Goal: Information Seeking & Learning: Learn about a topic

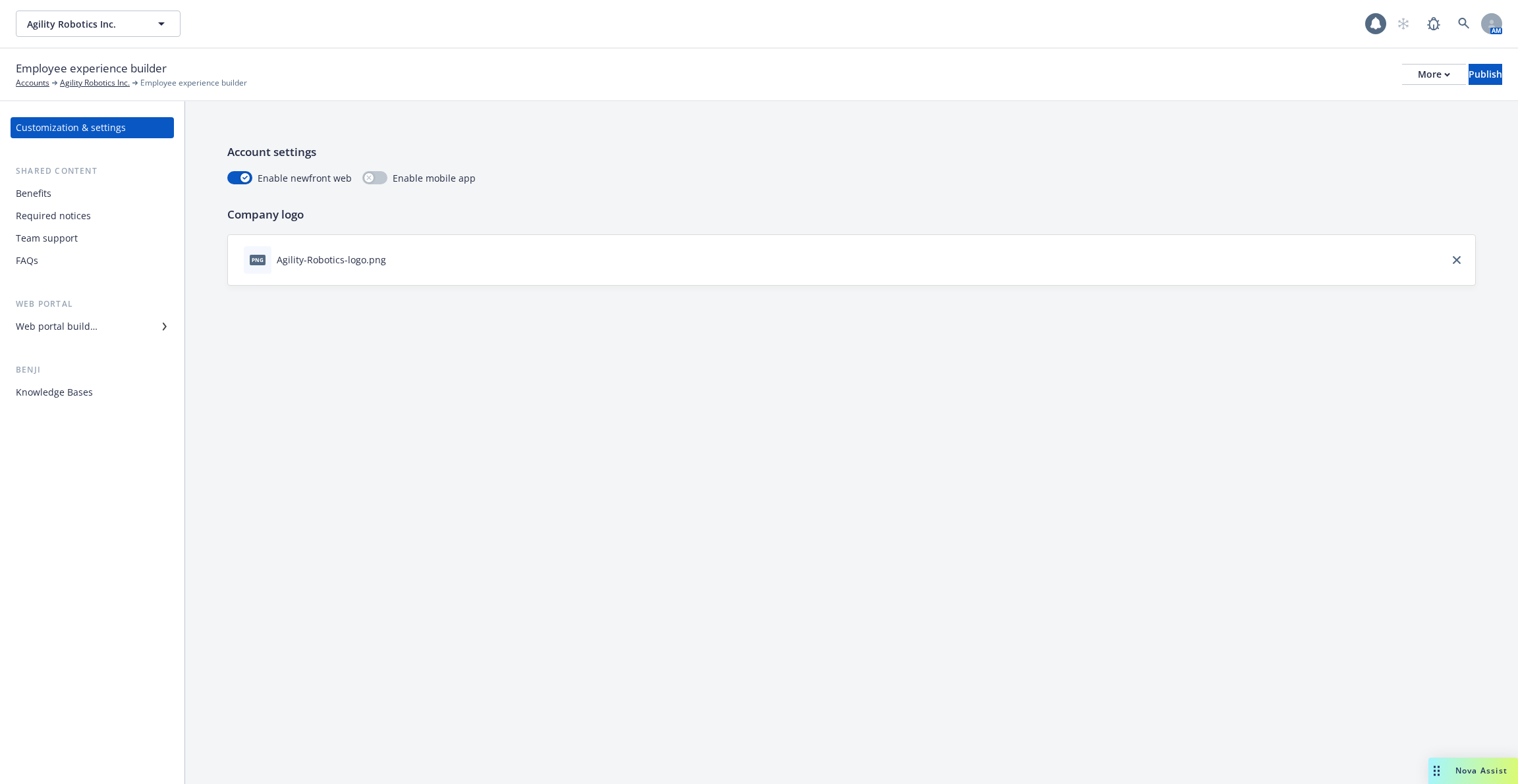
click at [101, 398] on div "Knowledge Bases" at bounding box center [92, 392] width 153 height 21
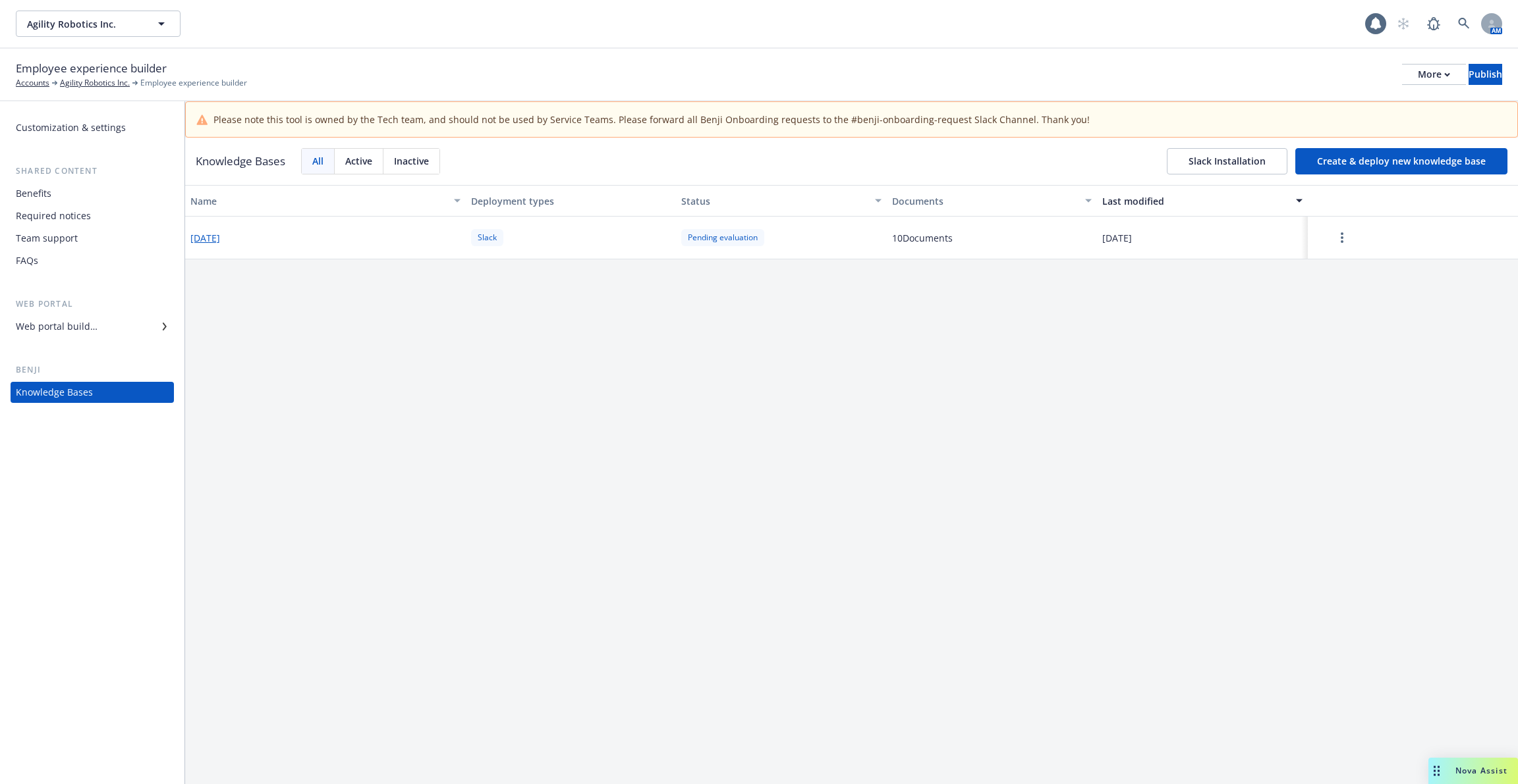
click at [1036, 582] on div "Name Deployment types Status Documents Last modified [DATE] Slack Pending evalu…" at bounding box center [852, 502] width 1333 height 635
click at [1464, 29] on link at bounding box center [1464, 24] width 26 height 26
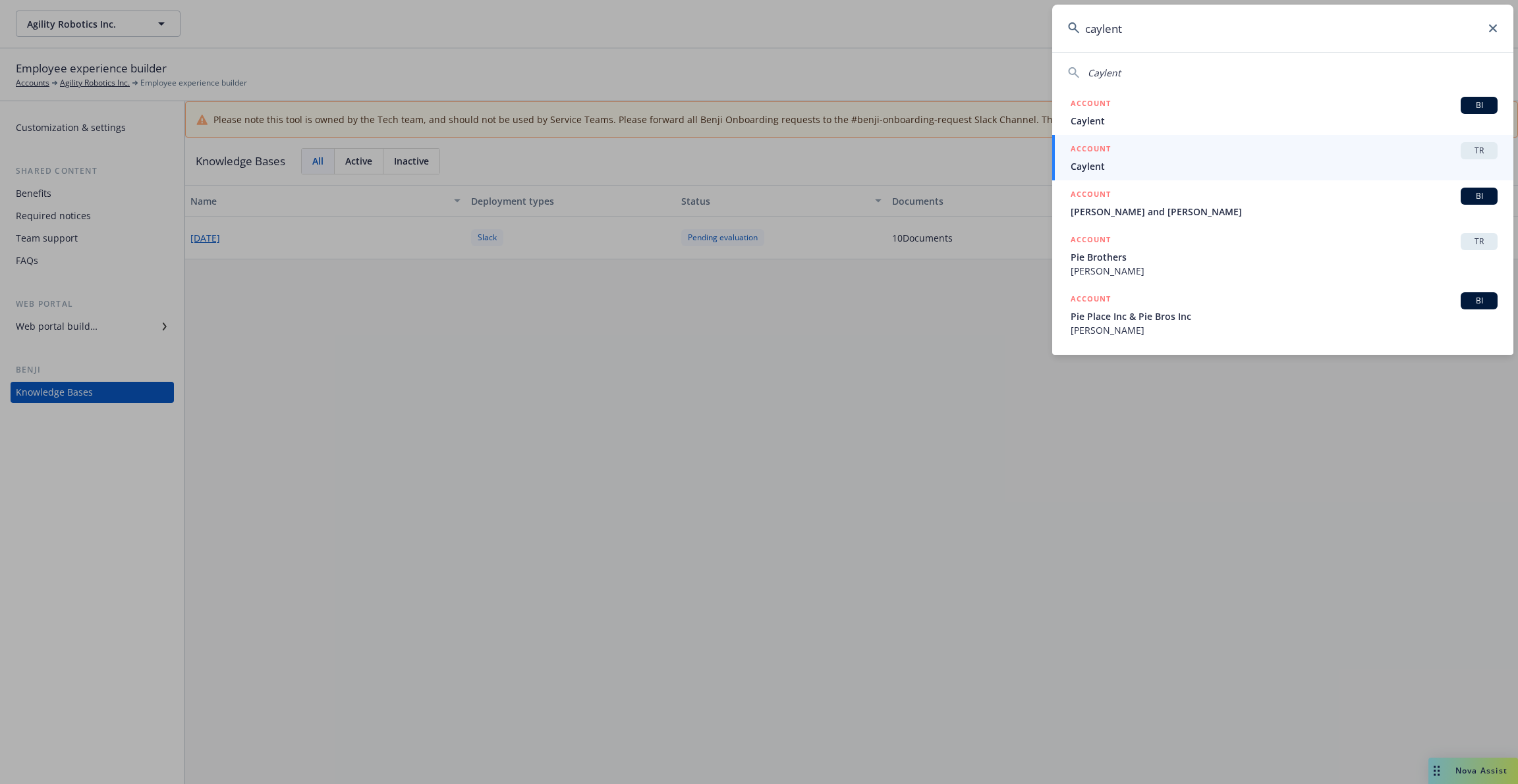
type input "caylent"
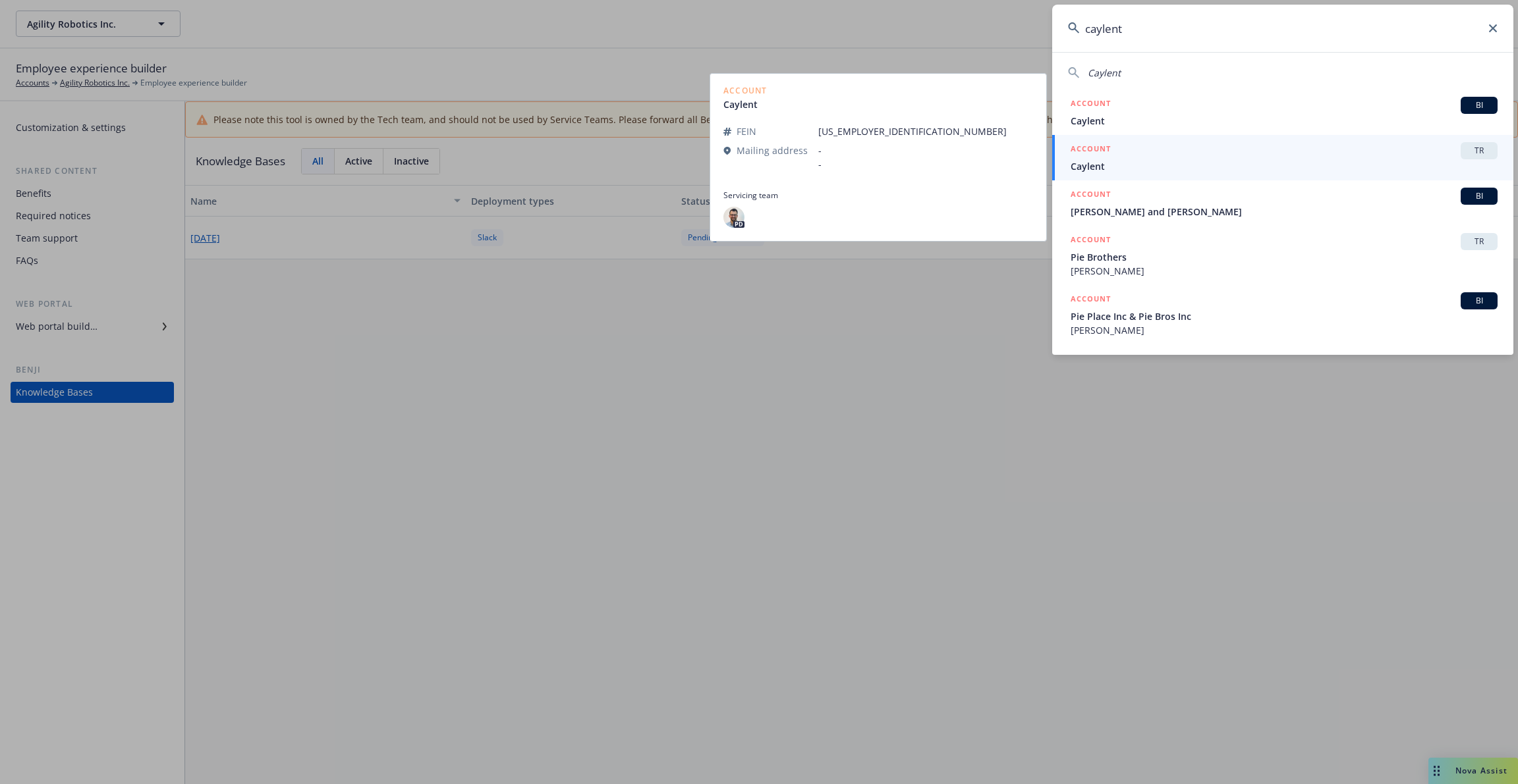
click at [1140, 165] on span "Caylent" at bounding box center [1283, 166] width 427 height 14
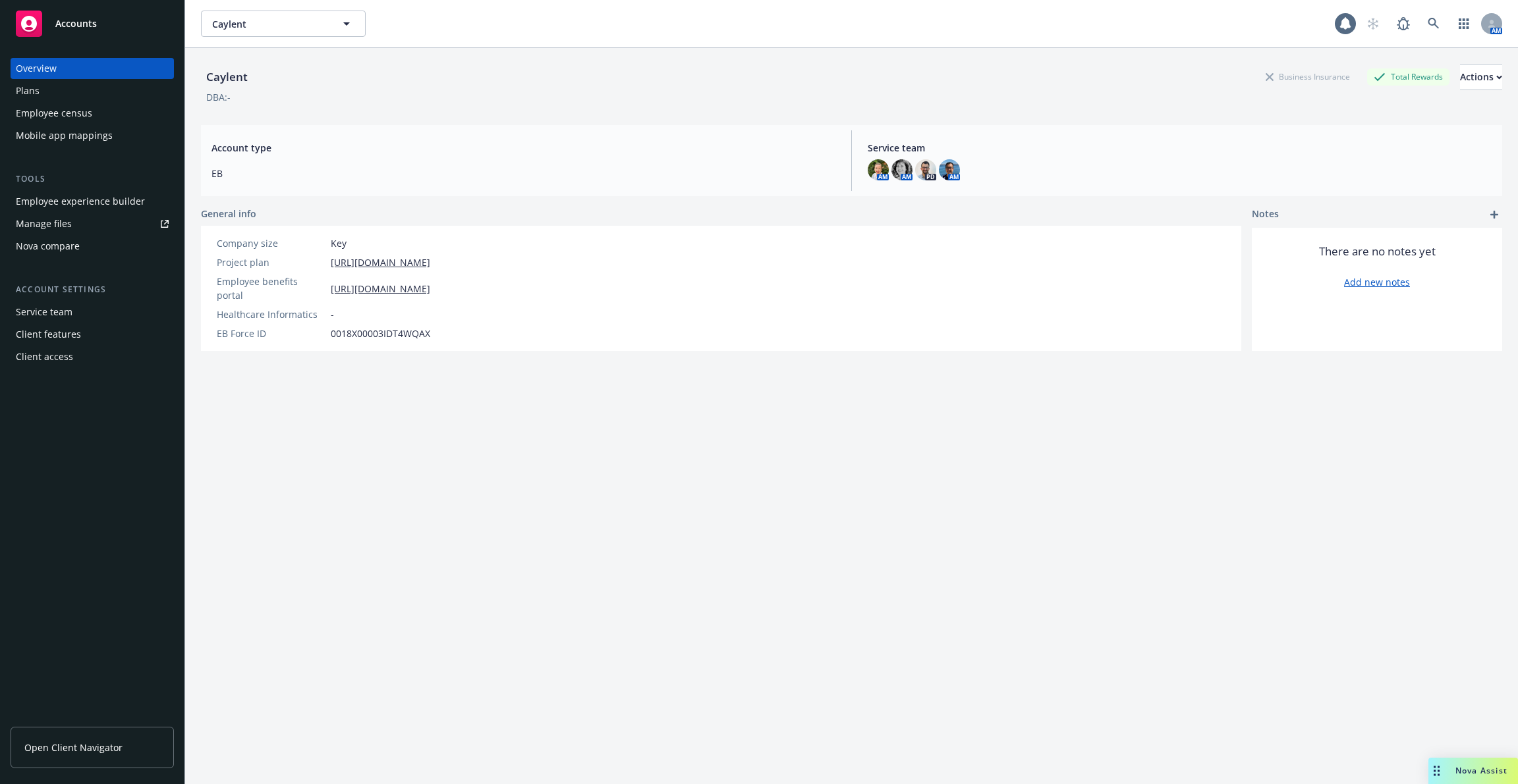
click at [100, 118] on div "Employee census" at bounding box center [92, 113] width 153 height 21
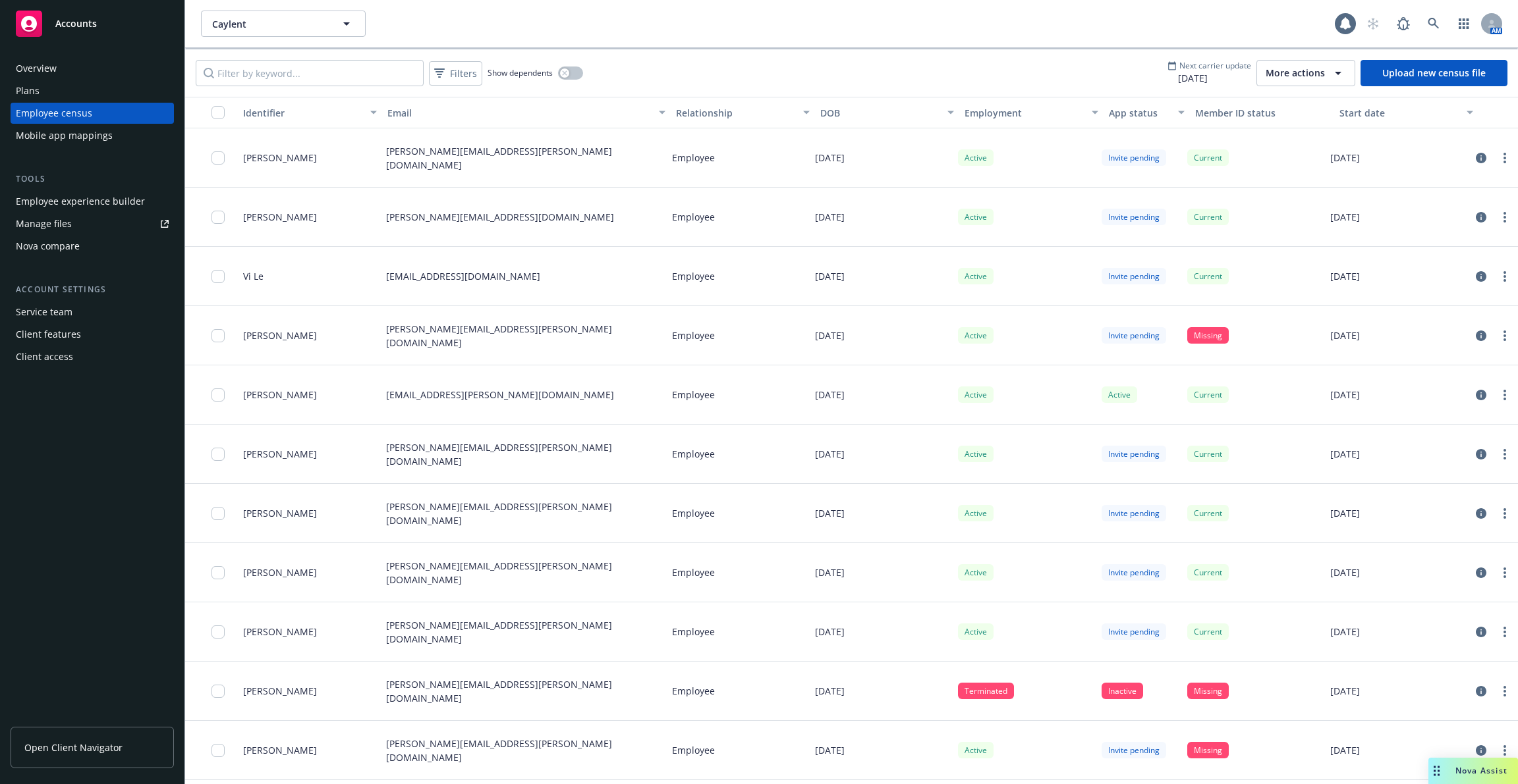
click at [100, 132] on div "Mobile app mappings" at bounding box center [64, 135] width 97 height 21
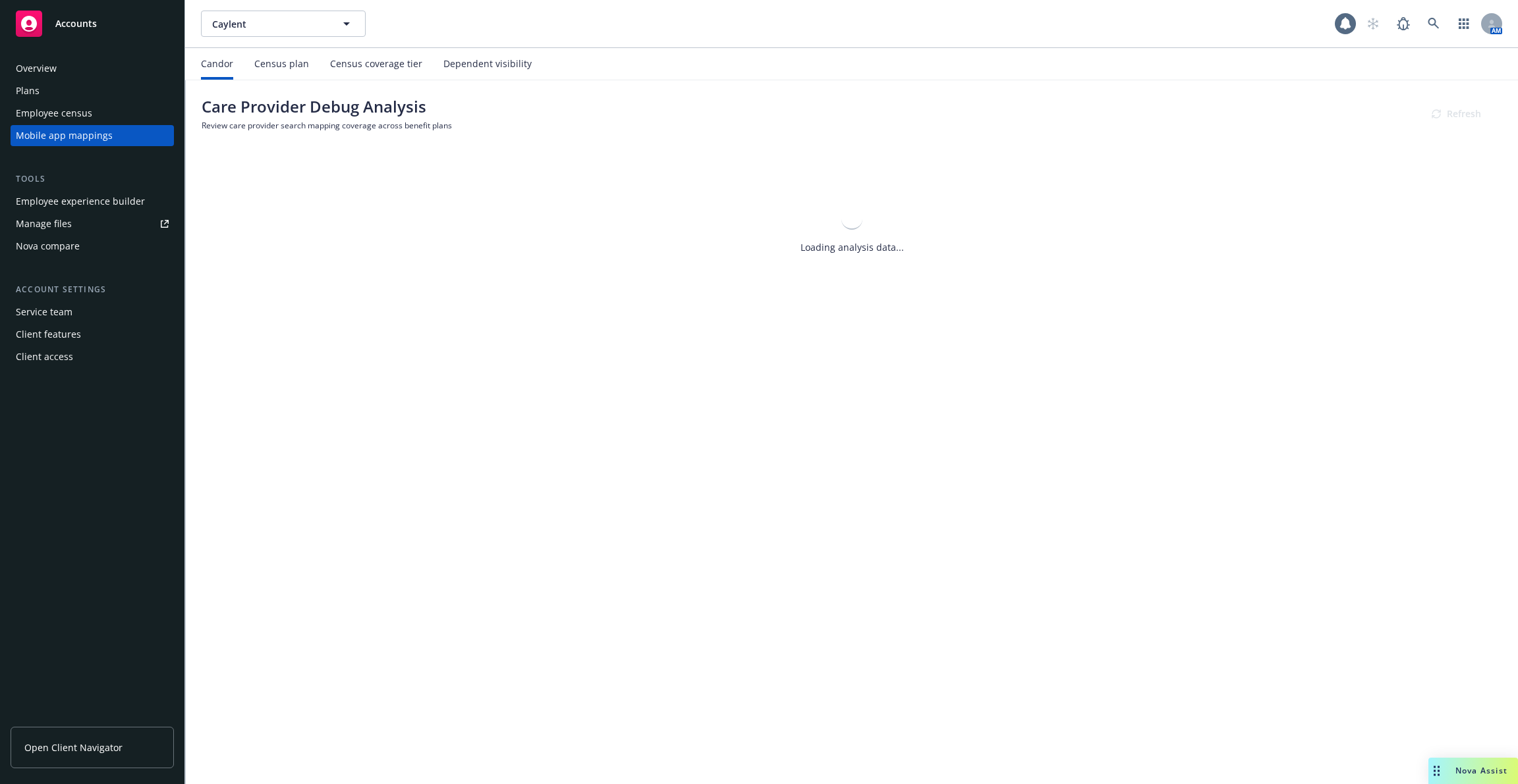
click at [104, 116] on div "Employee census" at bounding box center [92, 113] width 153 height 21
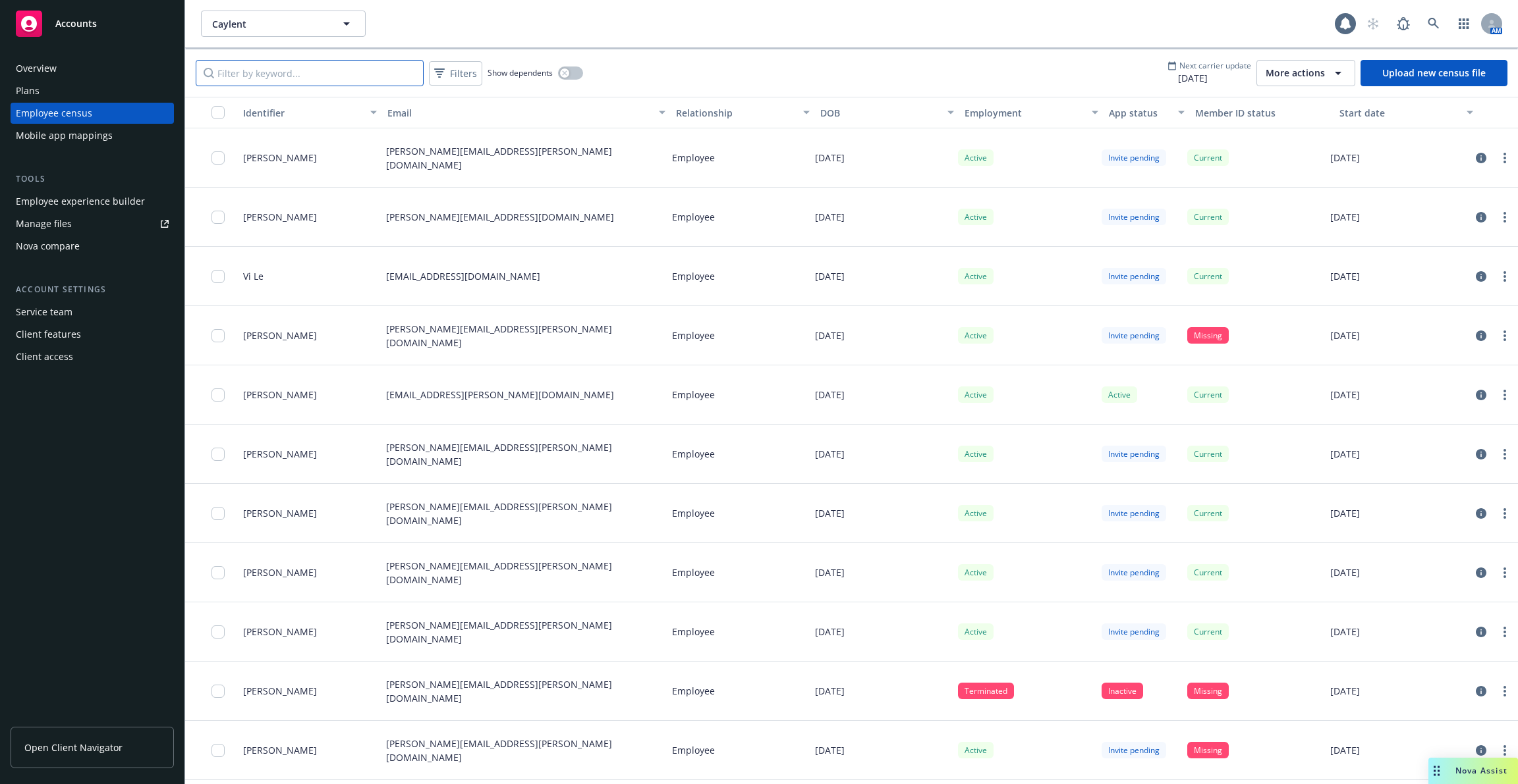
click at [322, 73] on input "Filter by keyword..." at bounding box center [310, 73] width 228 height 26
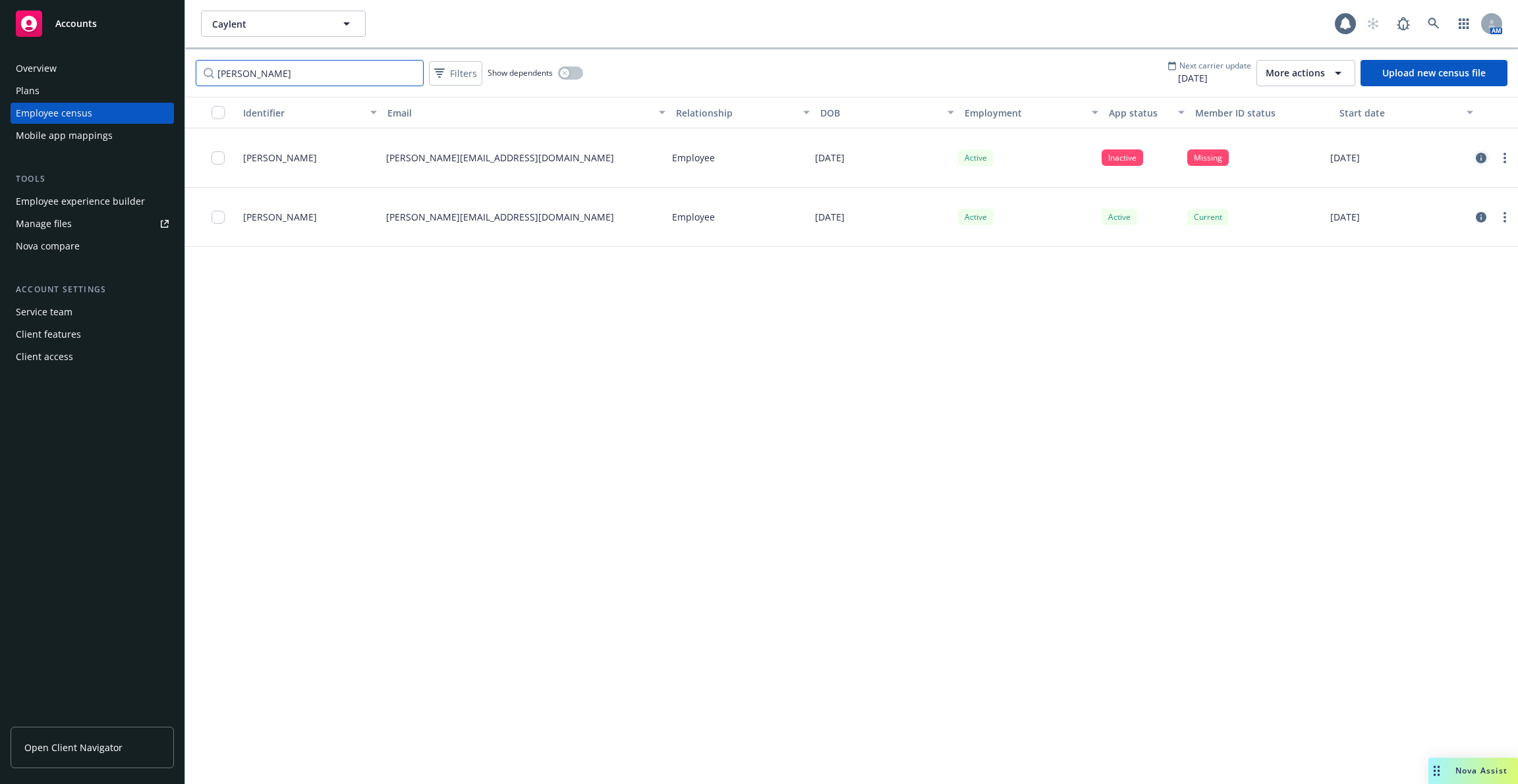
type input "[PERSON_NAME]"
click at [1483, 154] on icon "circleInformation" at bounding box center [1481, 158] width 11 height 11
click at [89, 94] on div "Plans" at bounding box center [92, 90] width 153 height 21
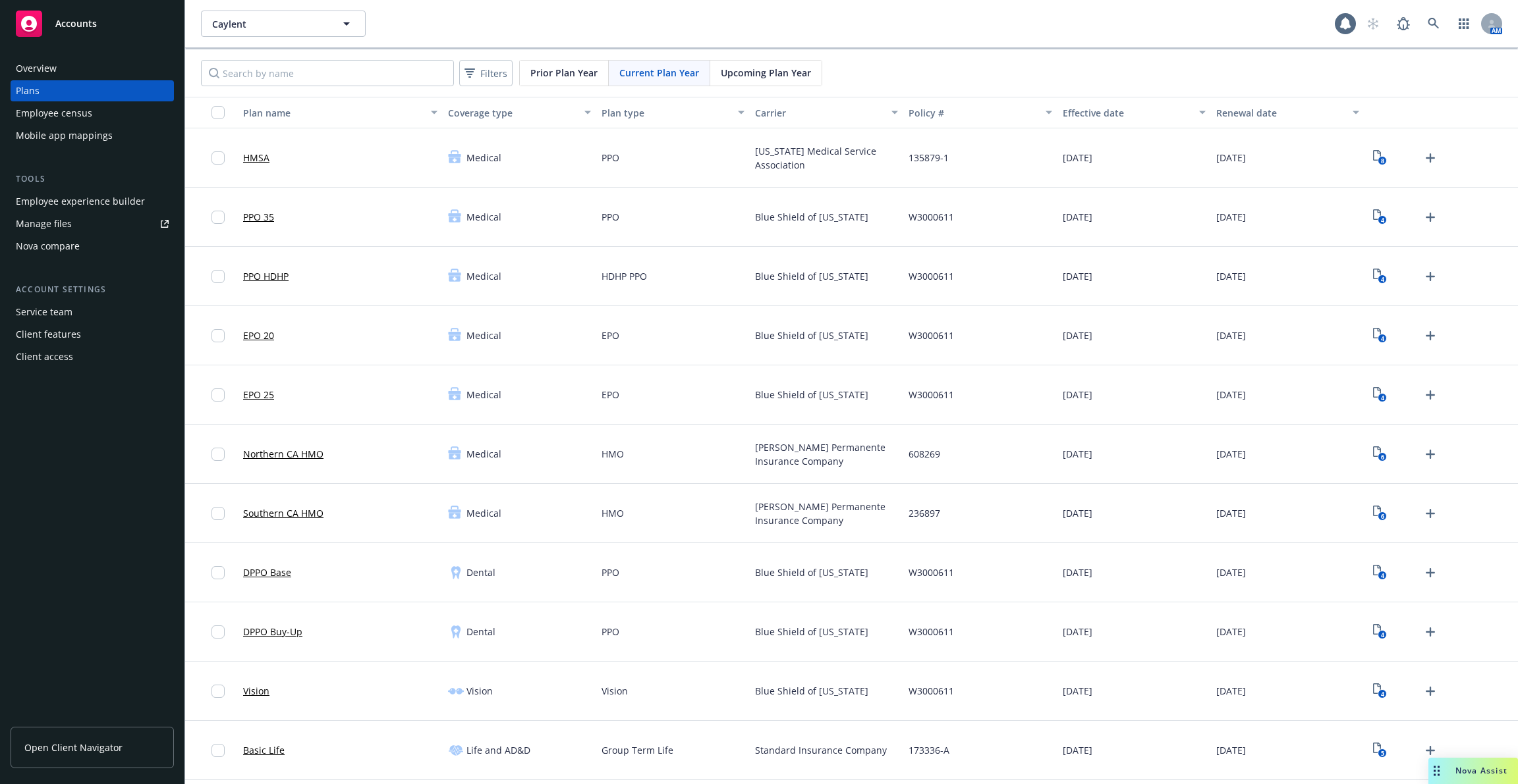
click at [280, 270] on link "PPO HDHP" at bounding box center [266, 276] width 46 height 14
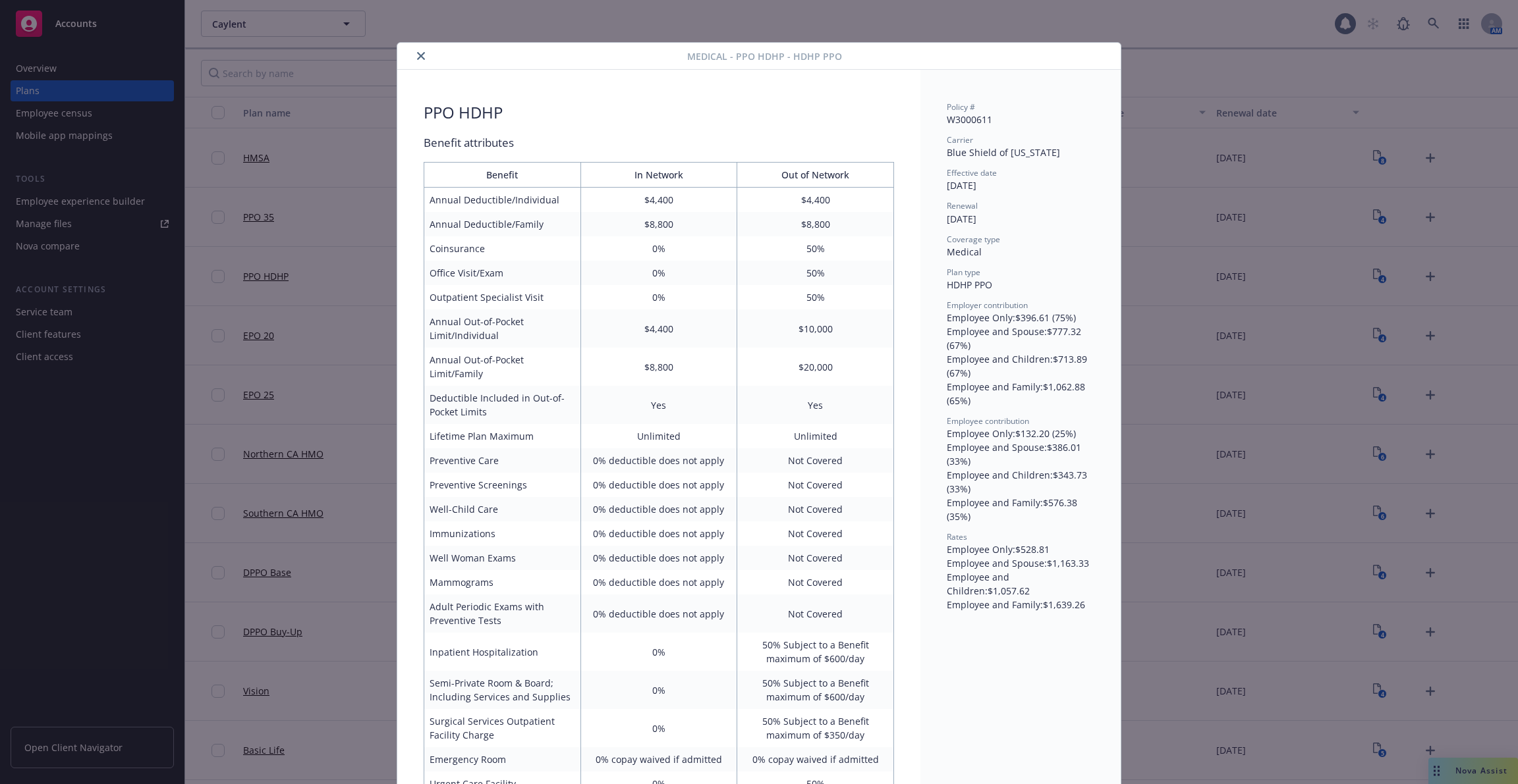
scroll to position [39, 0]
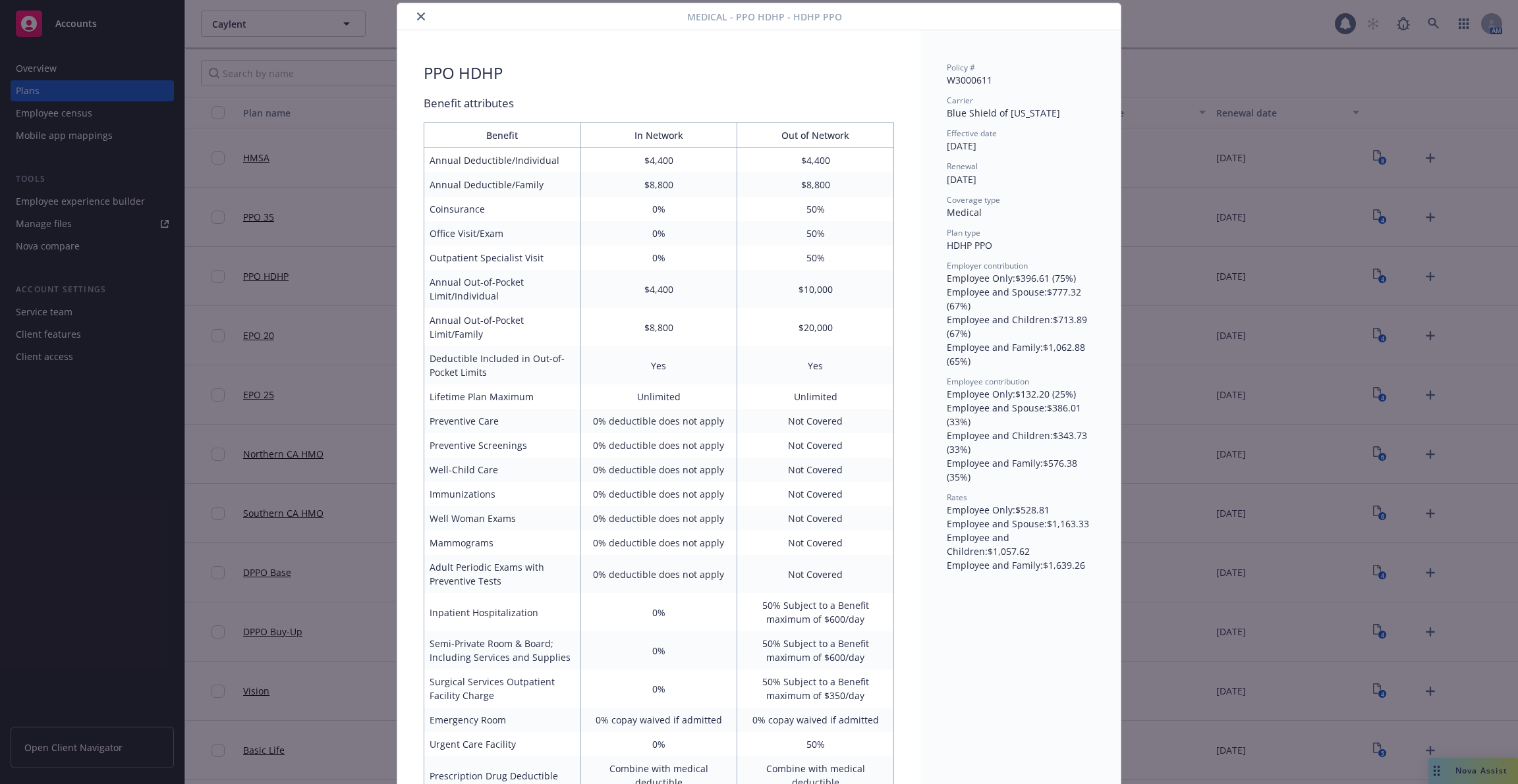
click at [332, 262] on div "Medical - PPO HDHP - HDHP PPO PPO HDHP Benefit attributes Benefit In Network Ou…" at bounding box center [759, 392] width 1518 height 784
